Goal: Task Accomplishment & Management: Manage account settings

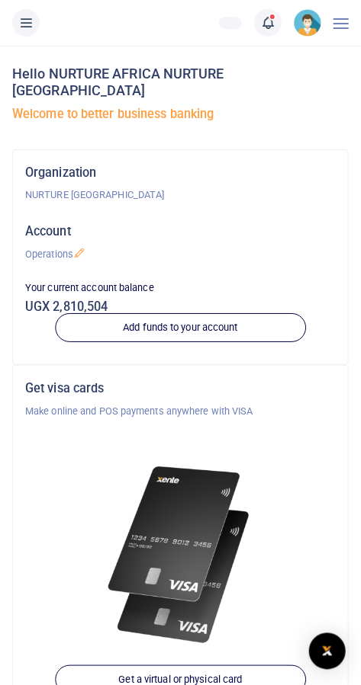
click at [275, 23] on span at bounding box center [275, 23] width 0 height 0
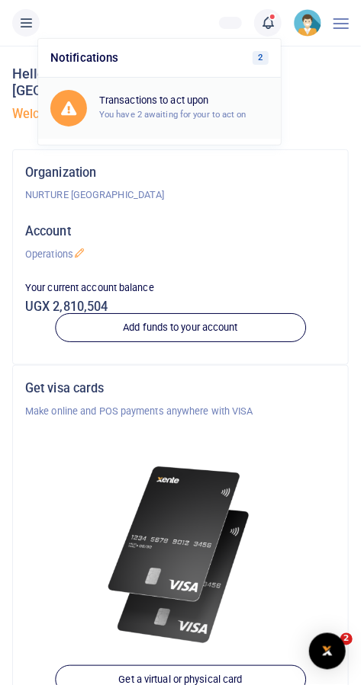
click at [239, 107] on div "Transactions to act upon You have 2 awaiting for your to act on" at bounding box center [183, 108] width 169 height 27
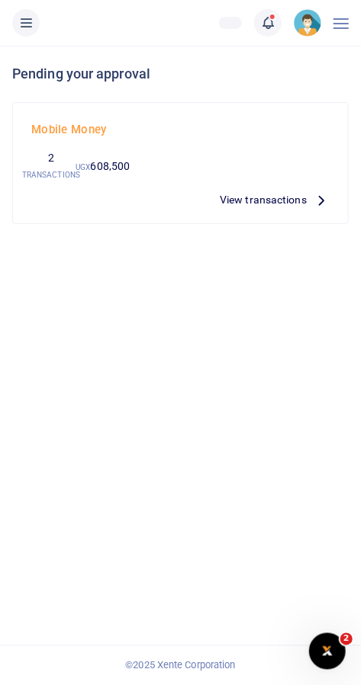
click at [288, 197] on span "View transactions" at bounding box center [263, 199] width 87 height 17
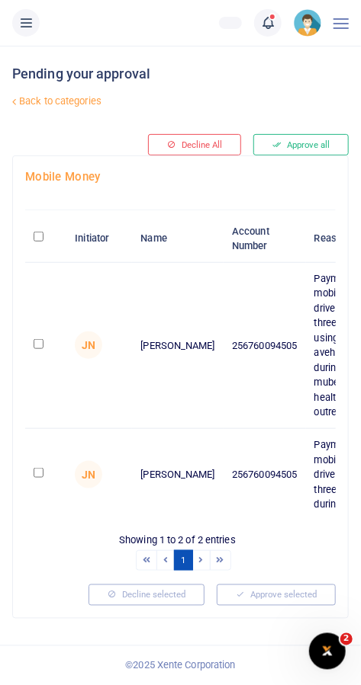
click at [37, 342] on input "checkbox" at bounding box center [39, 344] width 10 height 10
checkbox input "true"
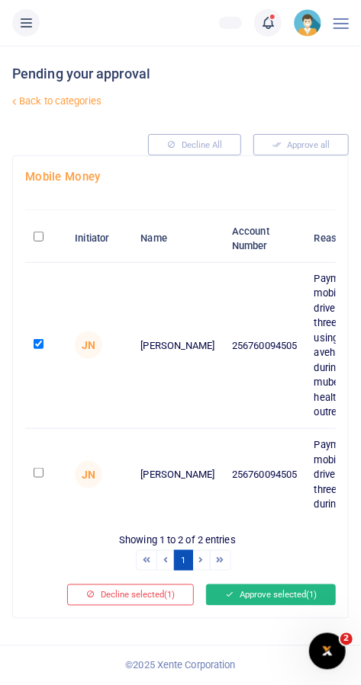
click at [277, 589] on button "Approve selected (1)" at bounding box center [271, 595] width 130 height 21
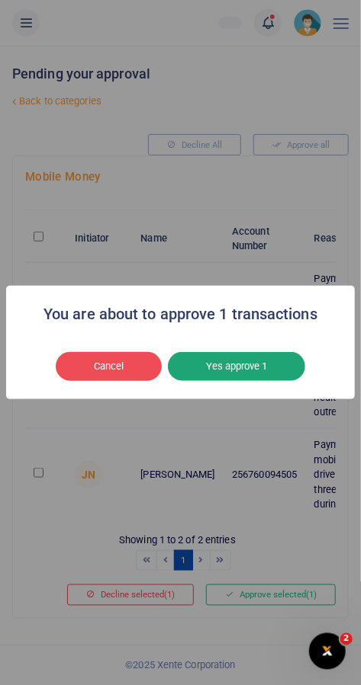
click at [272, 375] on button "Yes approve 1" at bounding box center [236, 366] width 137 height 29
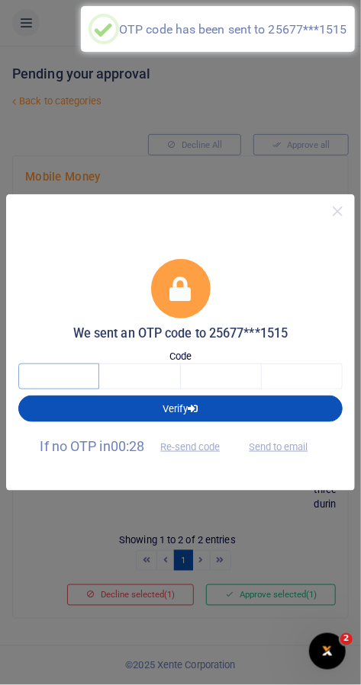
click at [43, 372] on input "text" at bounding box center [58, 377] width 81 height 26
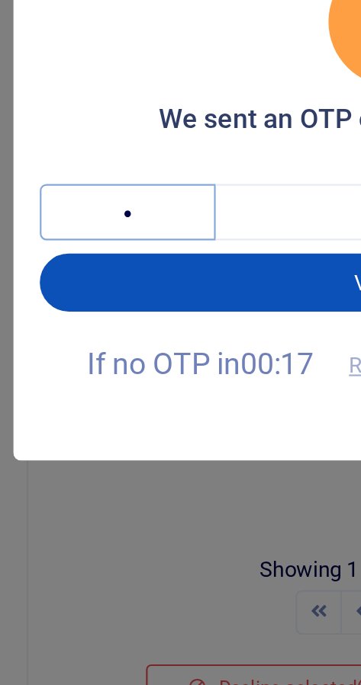
type input "8"
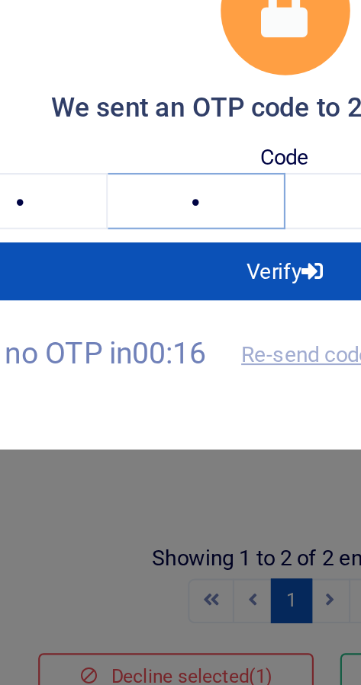
type input "5"
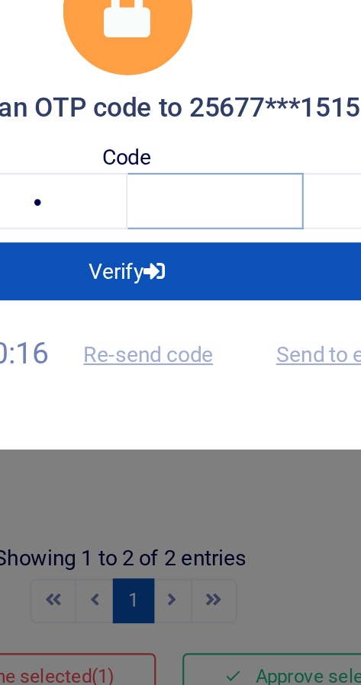
type input "1"
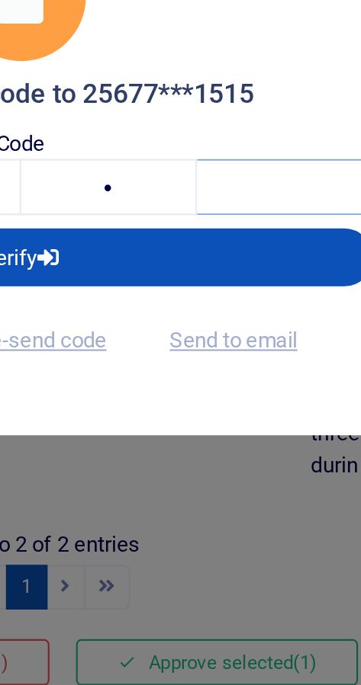
type input "7"
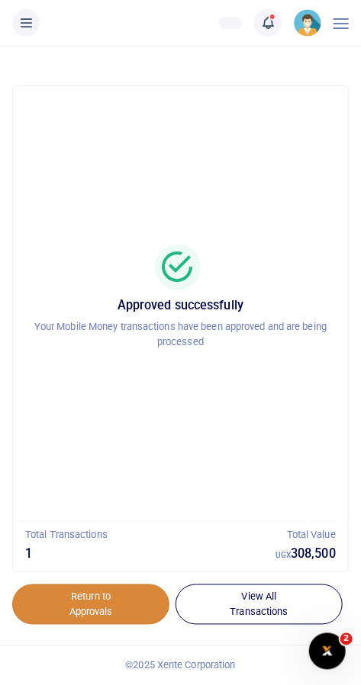
click at [112, 611] on link "Return to Approvals" at bounding box center [90, 605] width 157 height 41
click at [132, 606] on link "Return to Approvals" at bounding box center [90, 605] width 157 height 41
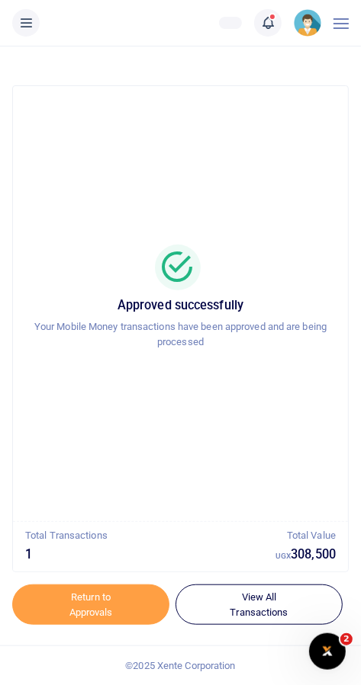
click at [263, 21] on icon at bounding box center [267, 22] width 15 height 17
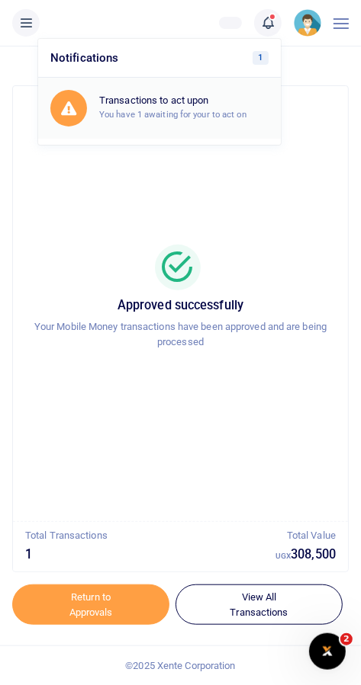
click at [127, 115] on small "You have 1 awaiting for your to act on" at bounding box center [172, 114] width 147 height 11
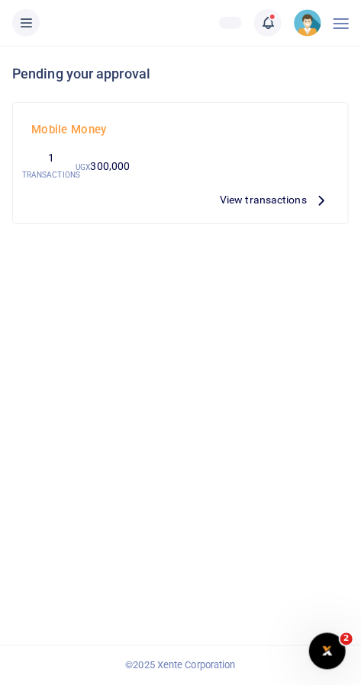
click at [290, 203] on span "View transactions" at bounding box center [263, 199] width 87 height 17
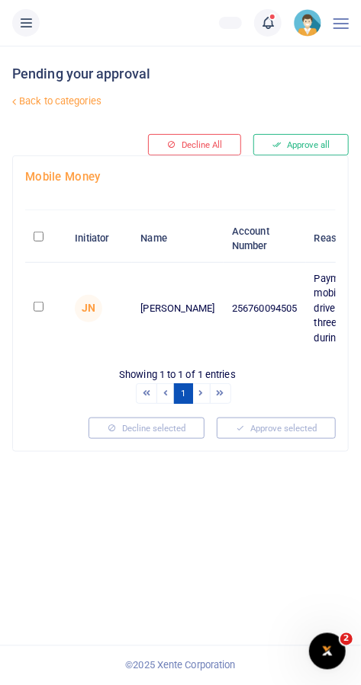
click at [40, 308] on input "checkbox" at bounding box center [39, 307] width 10 height 10
checkbox input "true"
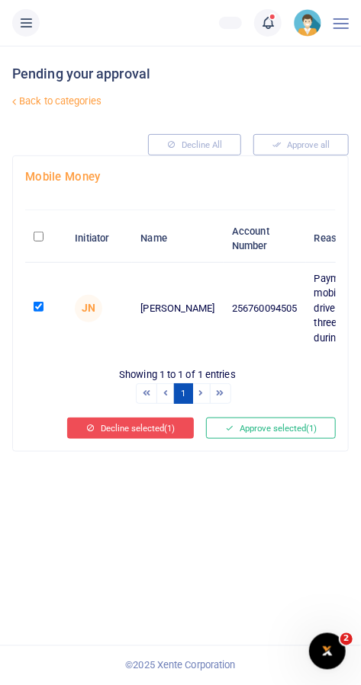
click at [158, 432] on button "Decline selected (1)" at bounding box center [130, 428] width 127 height 21
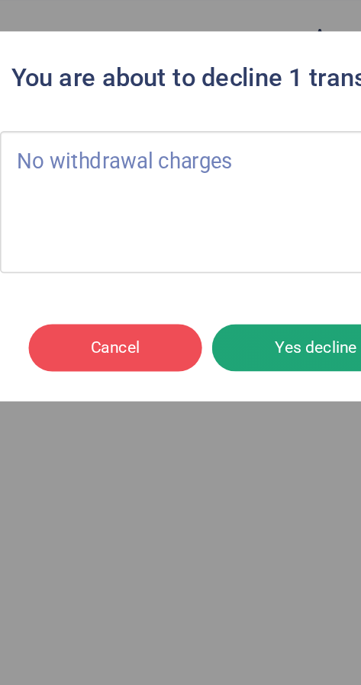
type textarea "No withdrawal charges"
click at [233, 423] on button "Yes decline 1" at bounding box center [236, 423] width 134 height 29
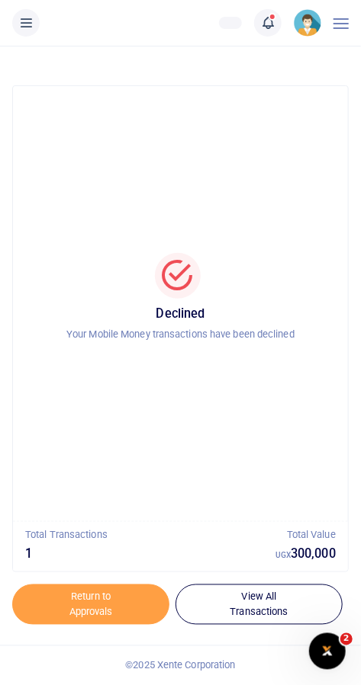
click at [304, 23] on img at bounding box center [306, 22] width 27 height 27
click at [231, 111] on link "Logout" at bounding box center [260, 111] width 120 height 21
